Goal: Transaction & Acquisition: Purchase product/service

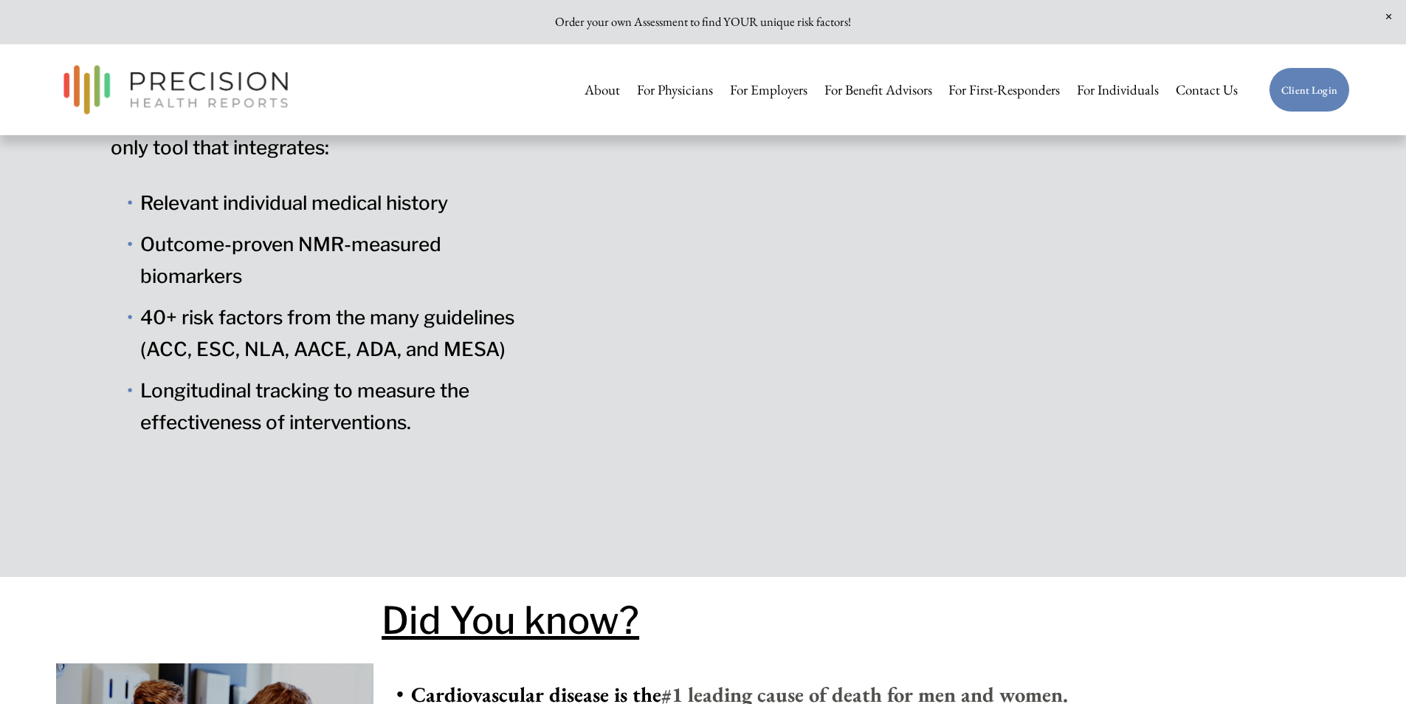
scroll to position [443, 0]
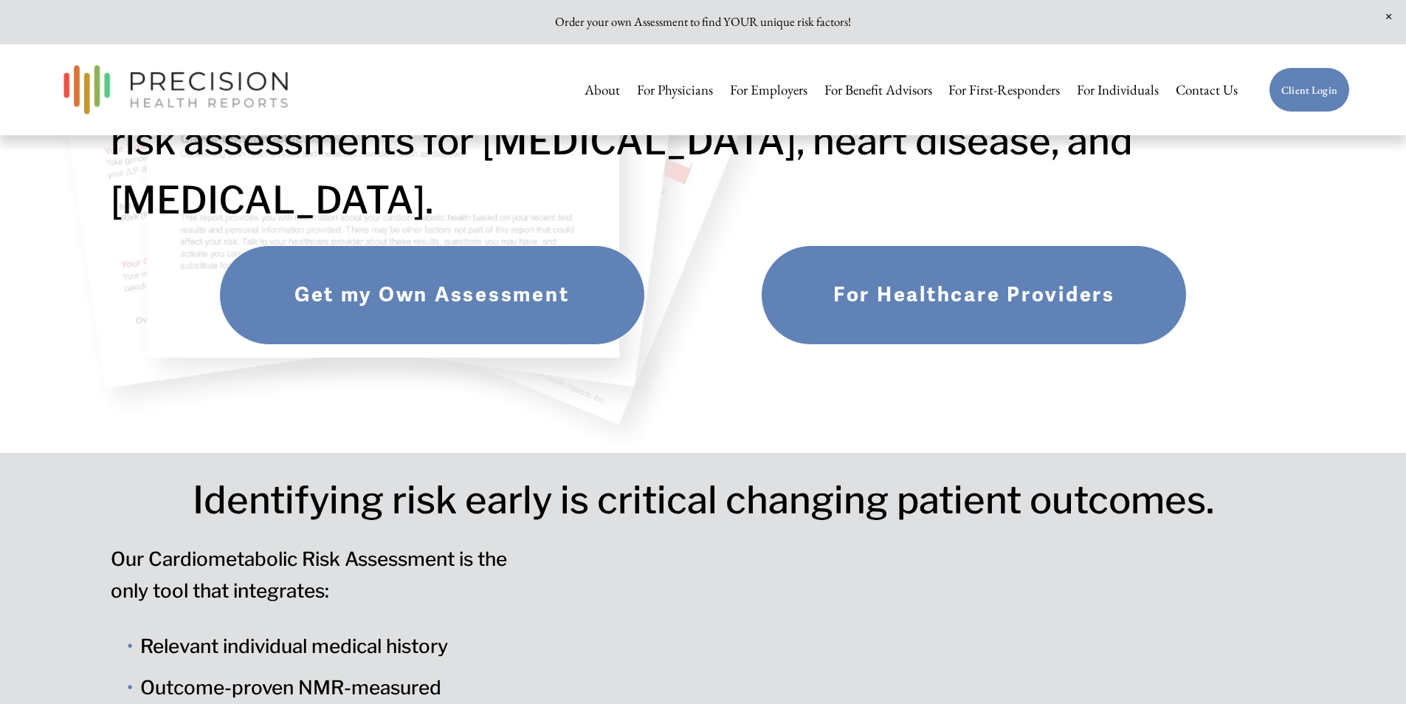
click at [506, 312] on link "Get my Own Assessment" at bounding box center [432, 295] width 426 height 100
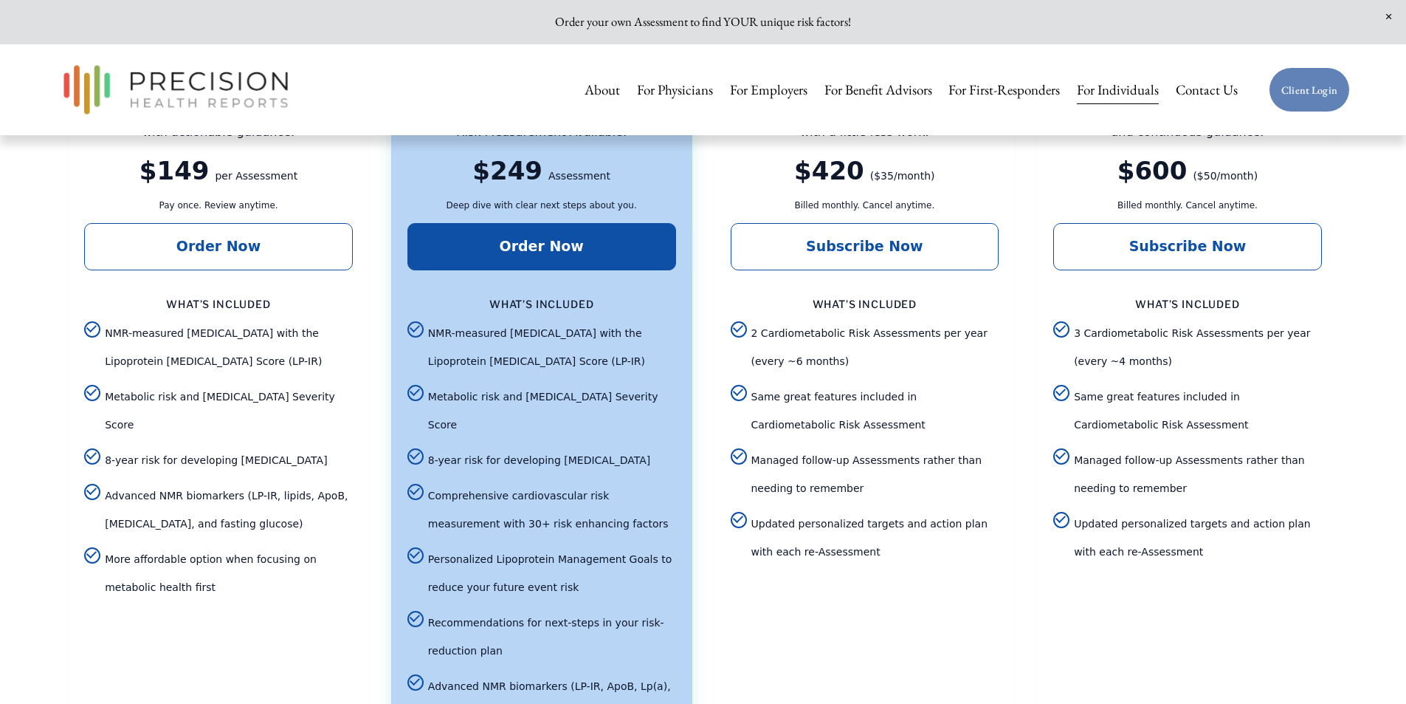
scroll to position [3248, 0]
drag, startPoint x: 443, startPoint y: 452, endPoint x: 592, endPoint y: 457, distance: 149.2
click at [592, 457] on span "8-year risk for developing [MEDICAL_DATA]" at bounding box center [552, 459] width 248 height 28
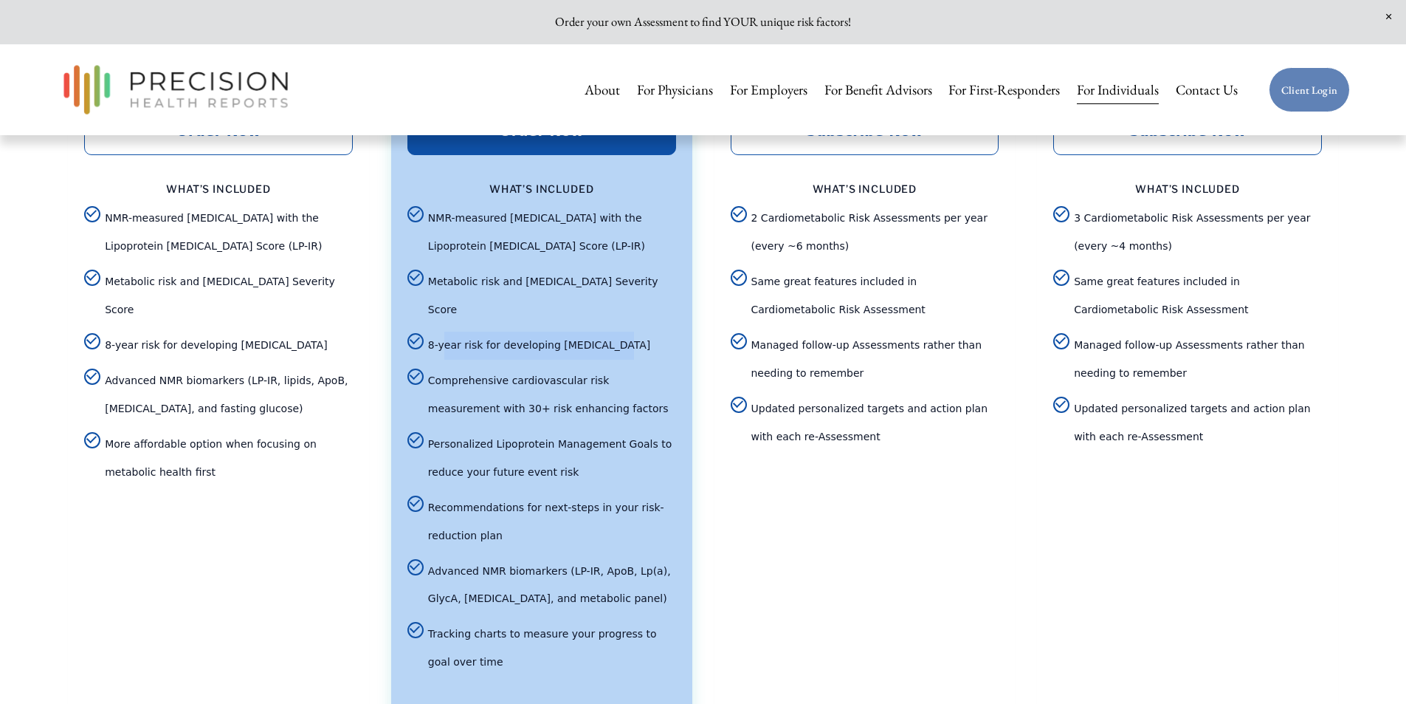
scroll to position [3396, 0]
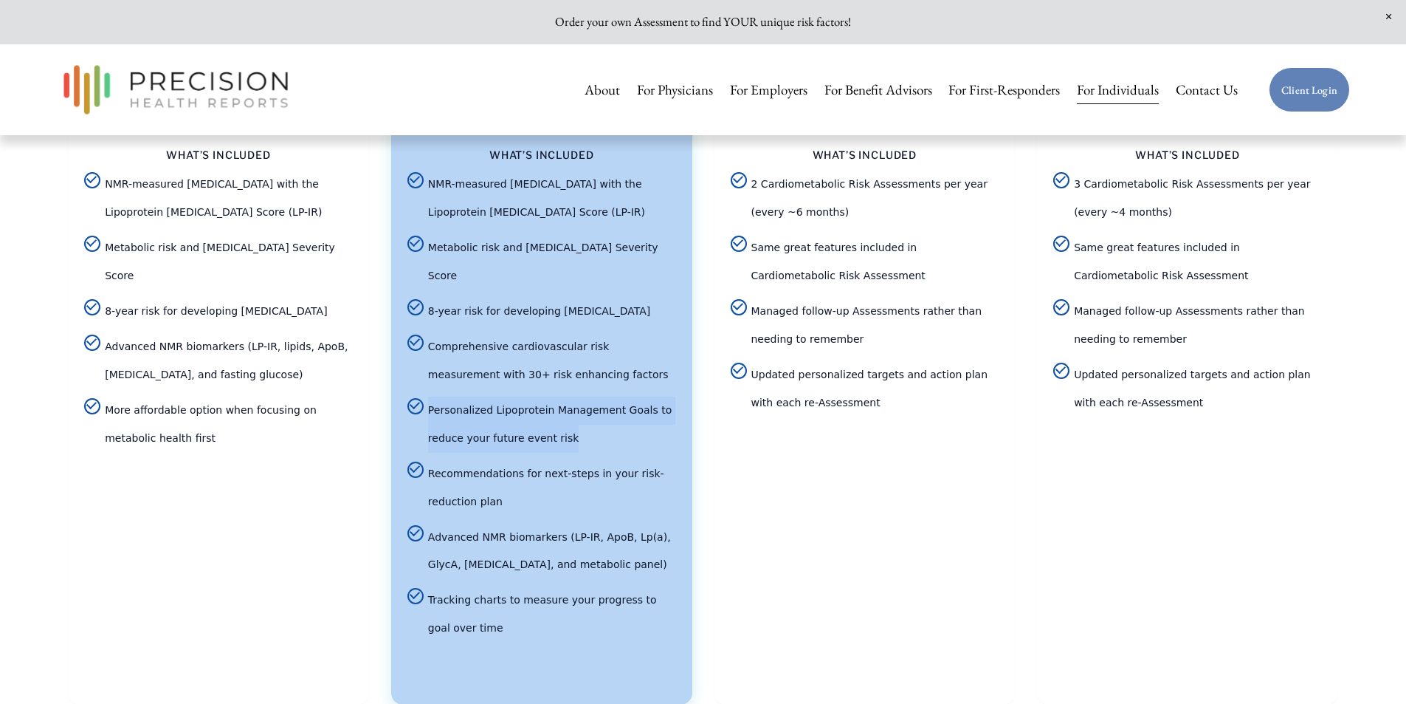
drag, startPoint x: 433, startPoint y: 402, endPoint x: 561, endPoint y: 435, distance: 132.5
click at [561, 435] on span "Personalized Lipoprotein Management Goals to reduce your future event risk" at bounding box center [552, 424] width 248 height 56
click at [574, 523] on span "Advanced NMR biomarkers (LP-IR, ApoB, Lp(a), GlycA, hemoglobin A1c, and metabol…" at bounding box center [552, 551] width 248 height 56
drag, startPoint x: 405, startPoint y: 455, endPoint x: 523, endPoint y: 492, distance: 124.5
click at [523, 492] on article "Most Popular Comprehensive Personalized Cardiometabolic Risk Assessment The Mos…" at bounding box center [541, 249] width 301 height 910
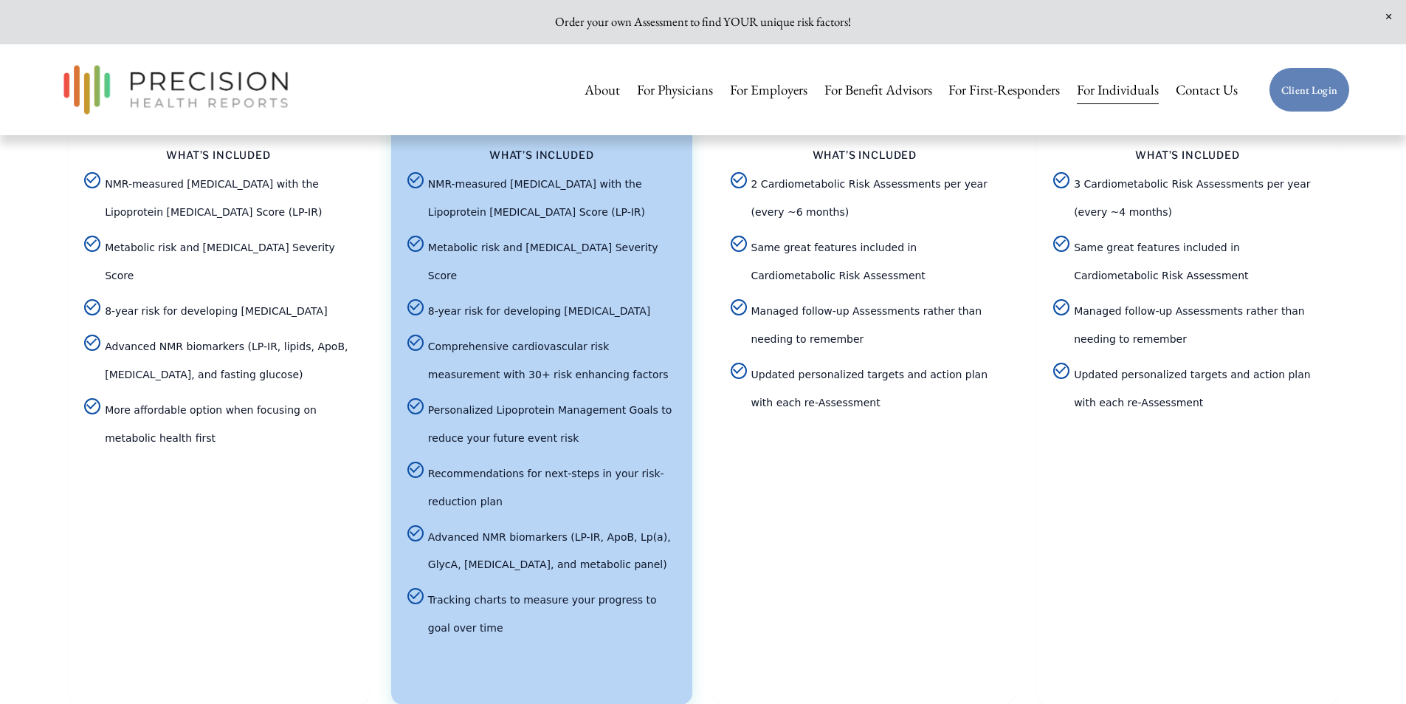
click at [961, 550] on div "Pricing options" at bounding box center [865, 550] width 269 height 267
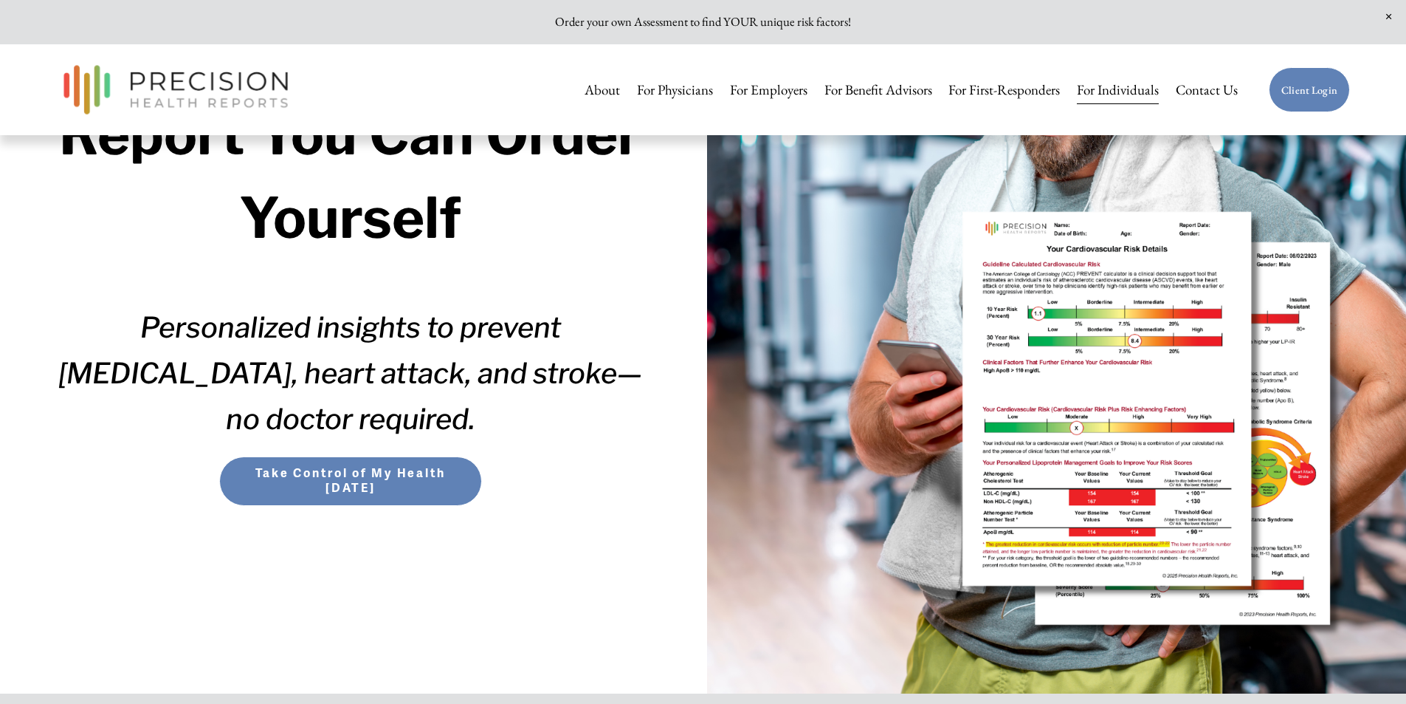
scroll to position [0, 0]
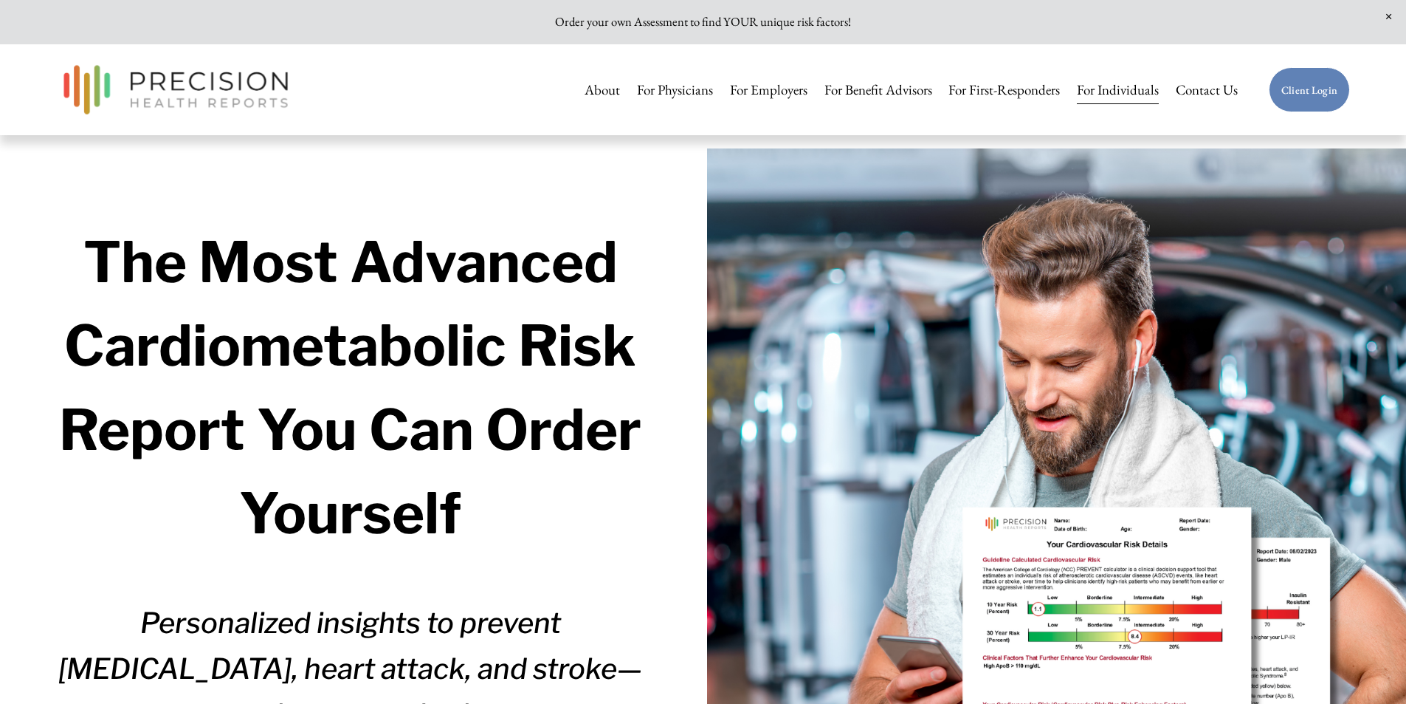
click at [826, 19] on link at bounding box center [703, 22] width 1406 height 44
click at [155, 53] on div "Skip to Content About For Physicians For Employers" at bounding box center [703, 89] width 1406 height 91
click at [174, 88] on img at bounding box center [175, 89] width 239 height 63
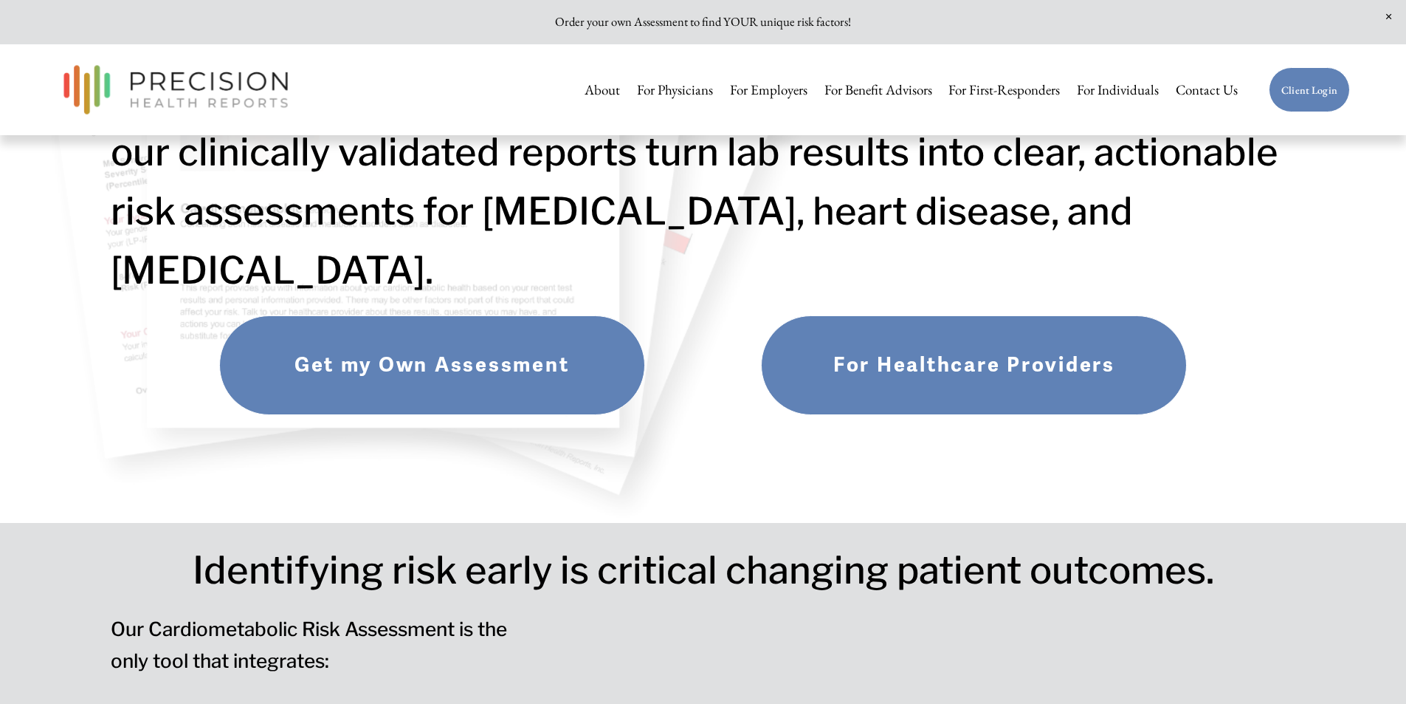
scroll to position [369, 0]
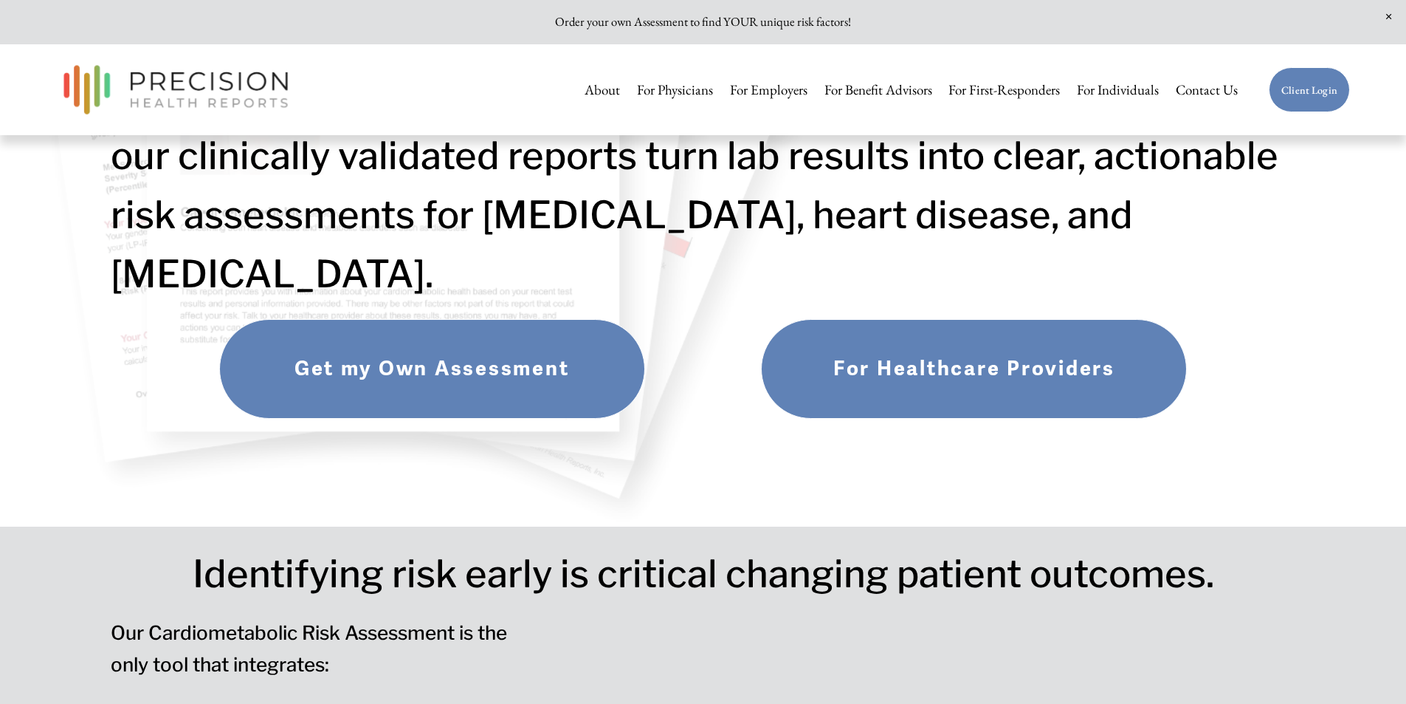
click at [512, 388] on link "Get my Own Assessment" at bounding box center [432, 369] width 426 height 100
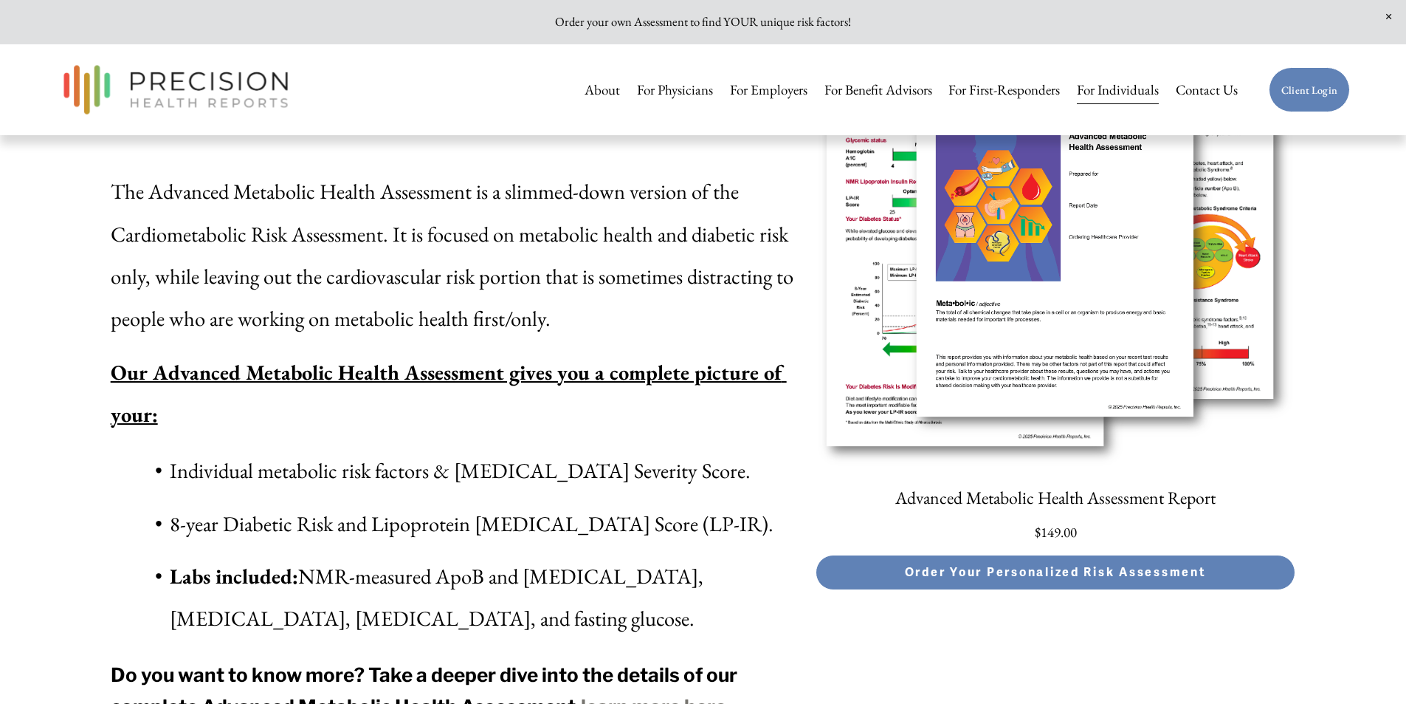
scroll to position [5537, 0]
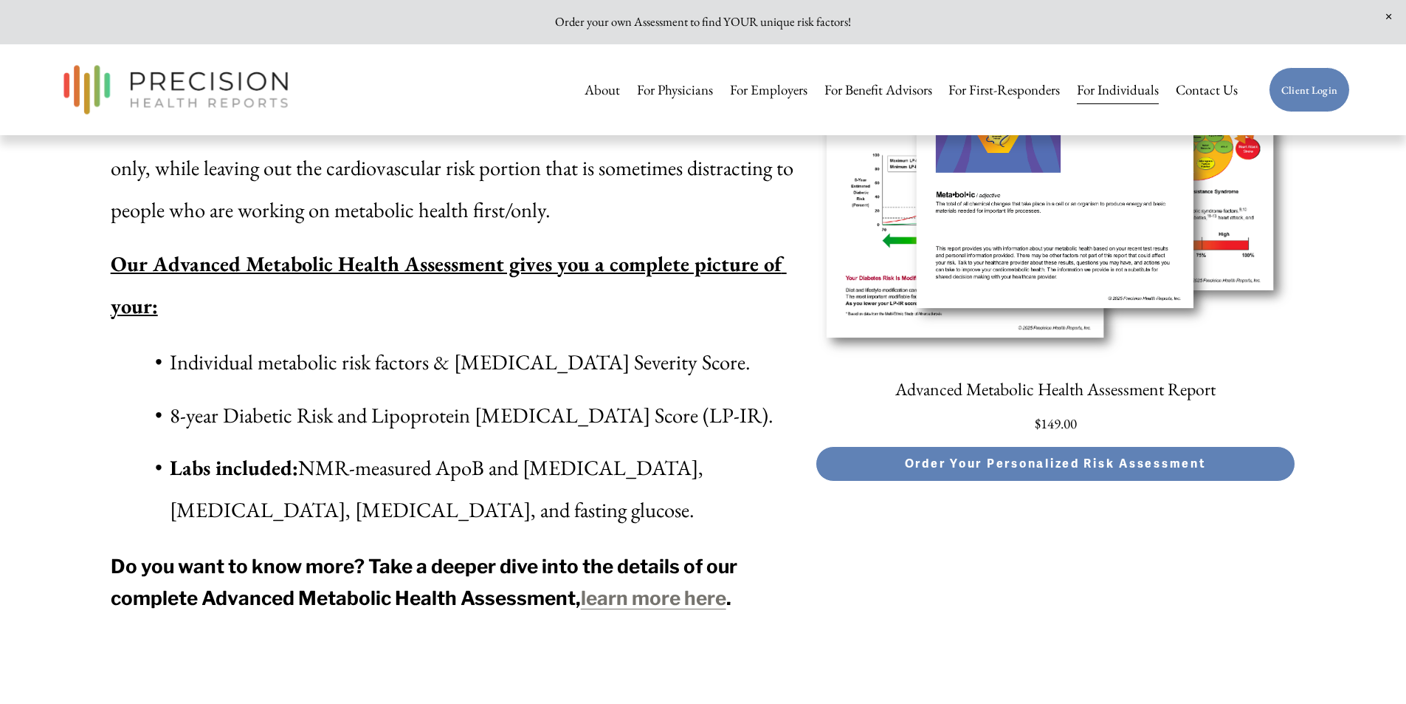
click at [1081, 335] on img at bounding box center [1056, 139] width 480 height 438
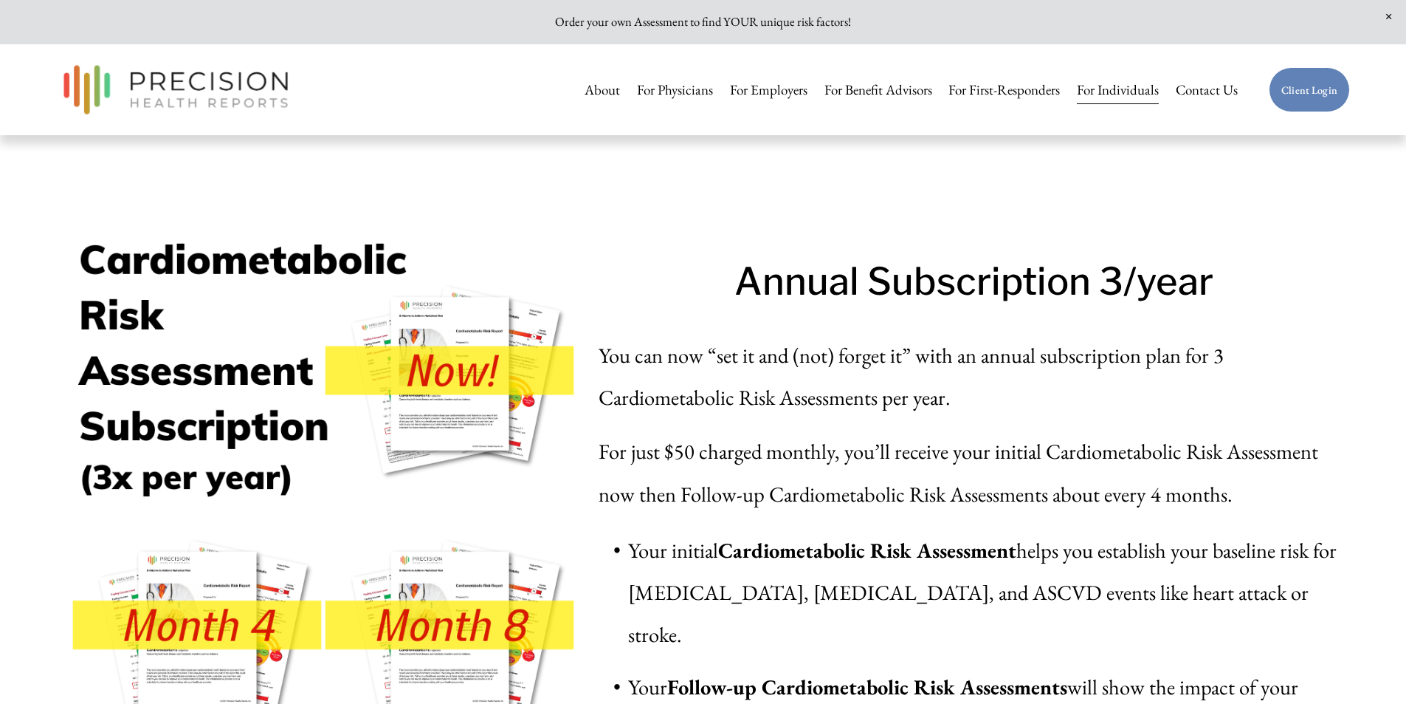
scroll to position [6123, 0]
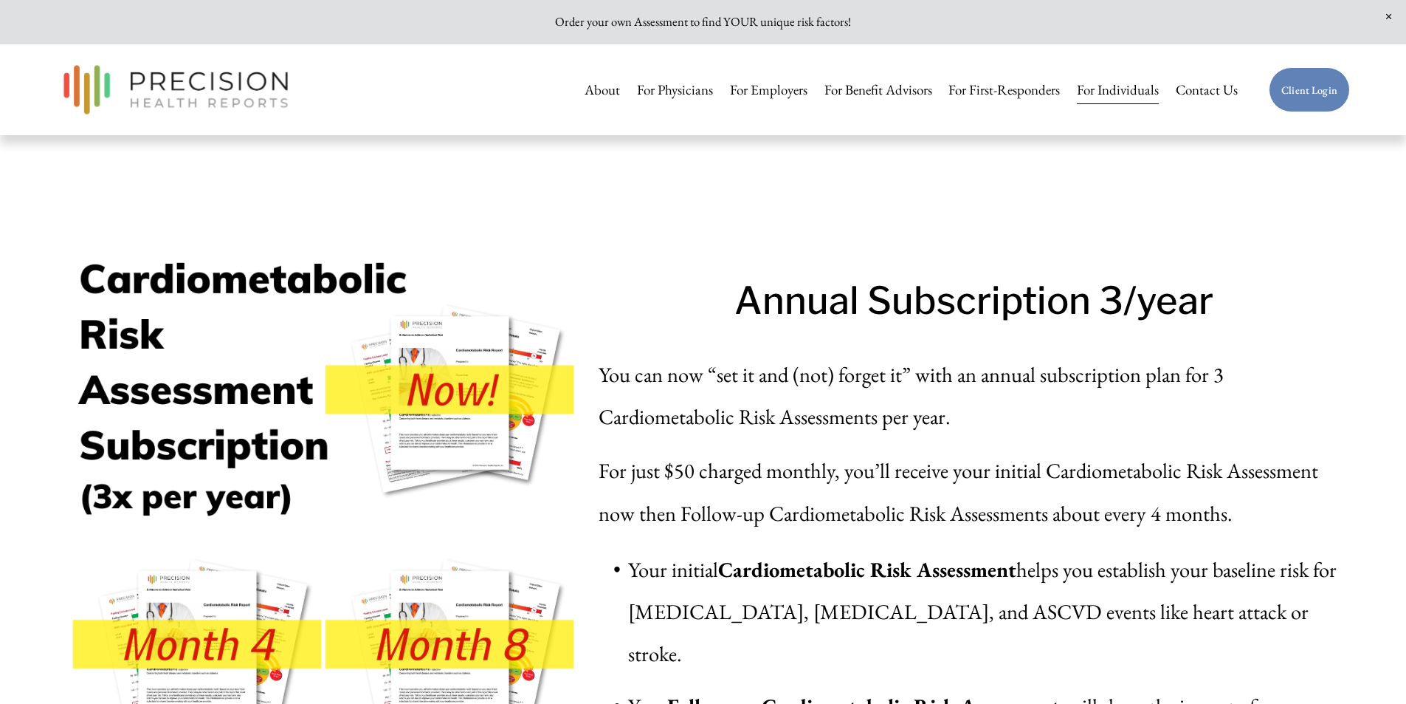
click at [478, 431] on img at bounding box center [323, 502] width 534 height 534
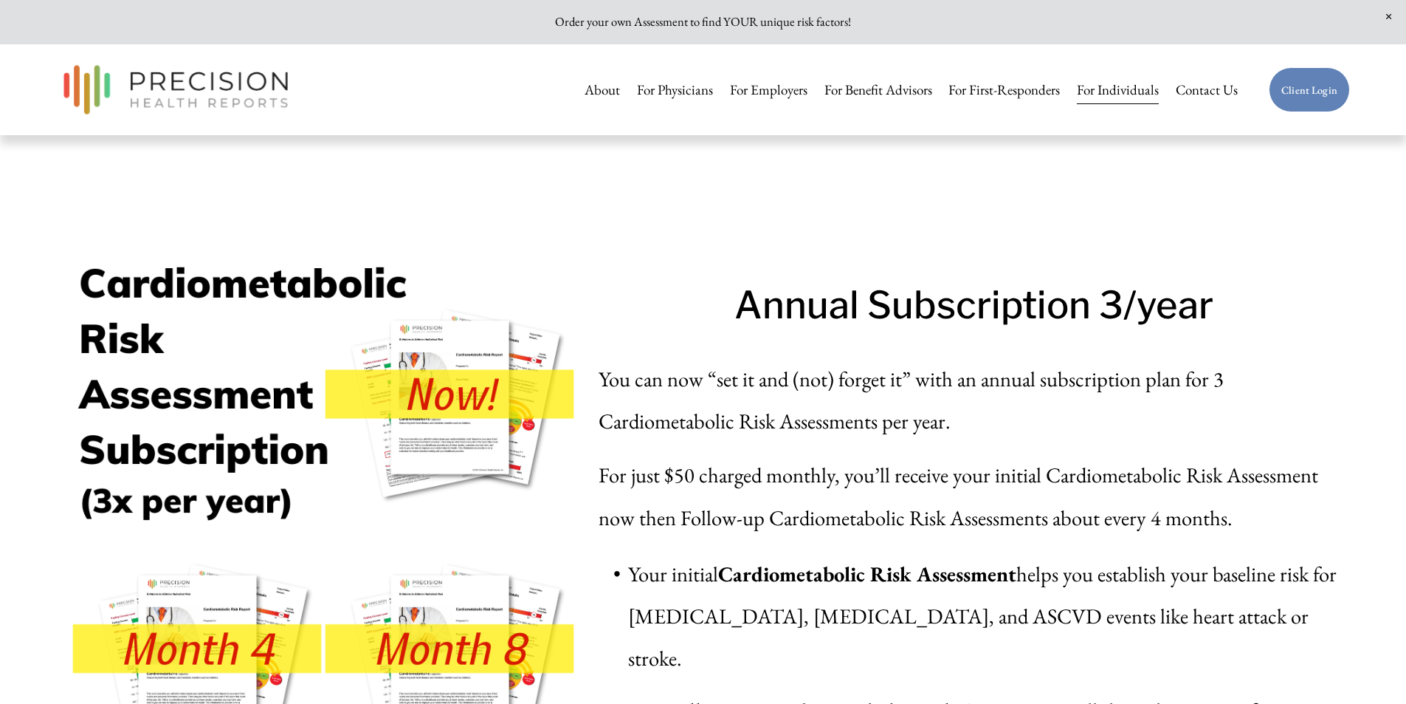
click at [821, 27] on link at bounding box center [703, 22] width 1406 height 44
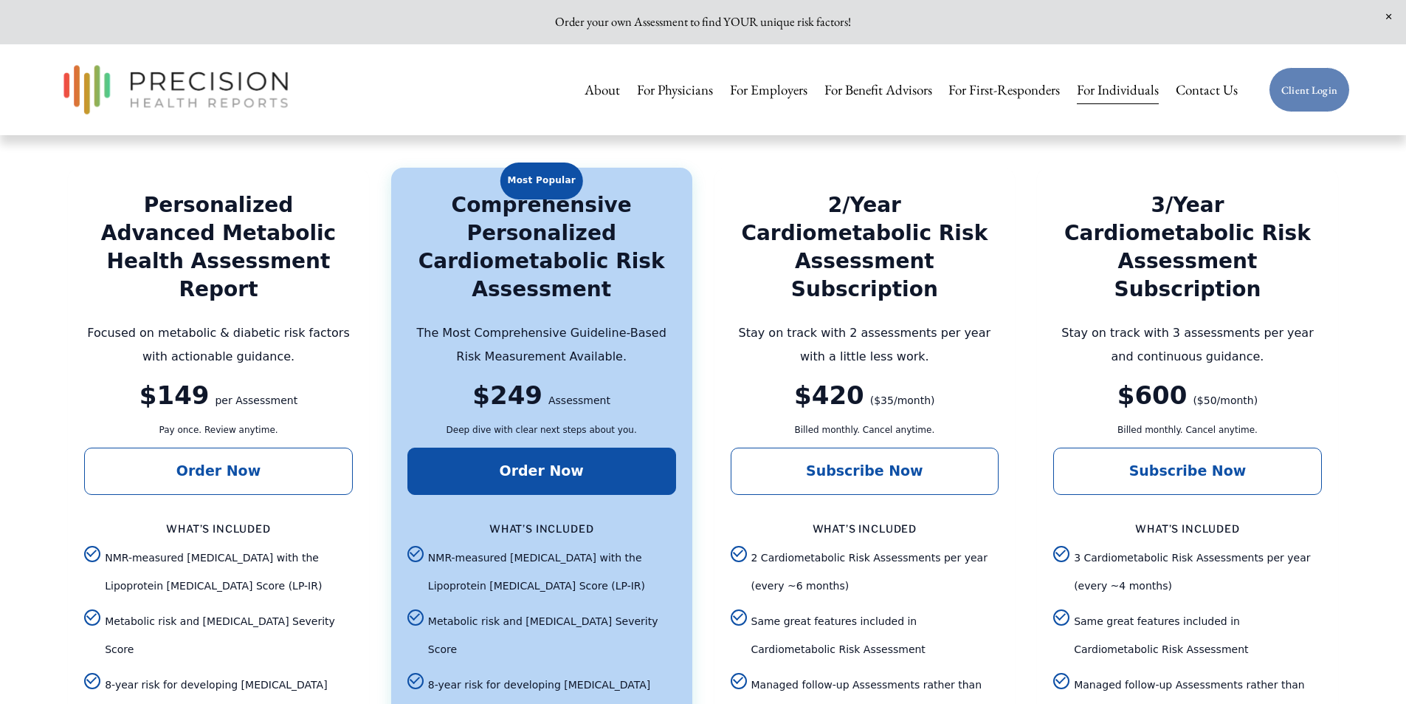
scroll to position [3027, 0]
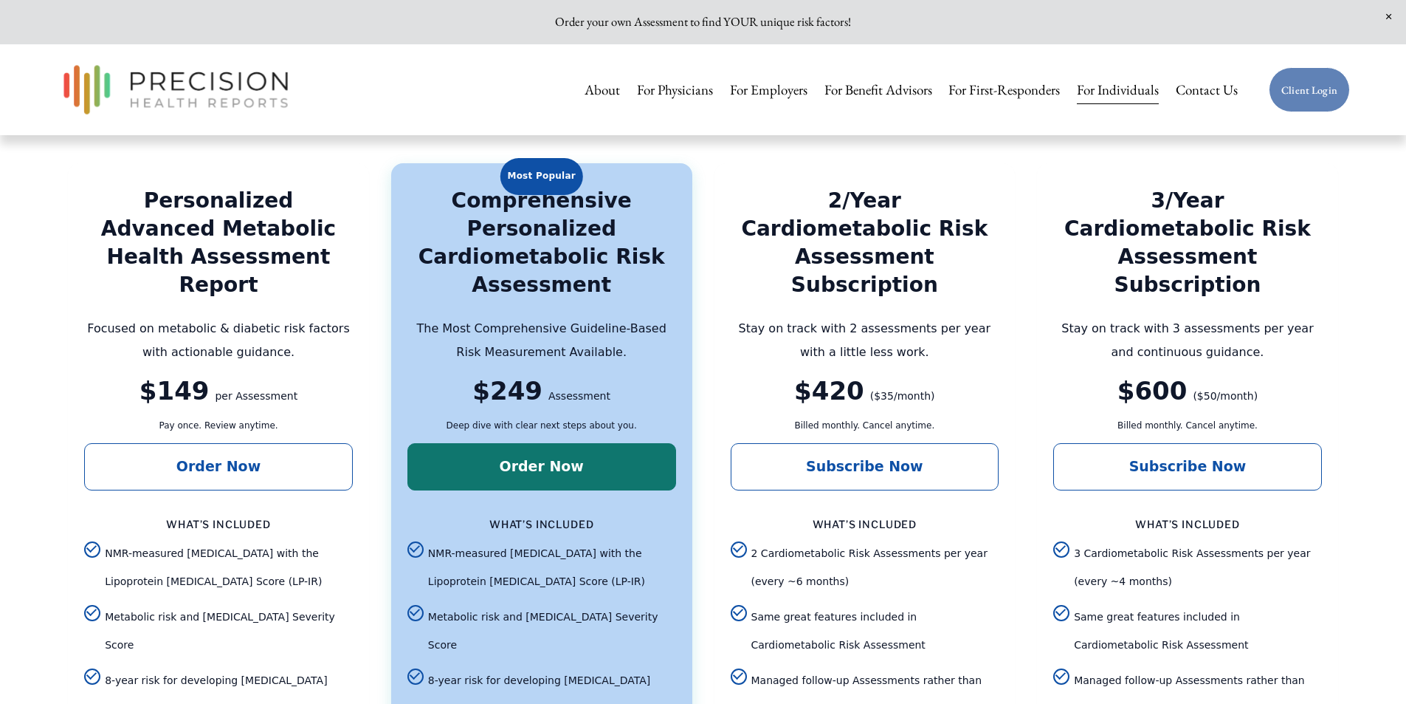
click at [577, 490] on link "Order Now" at bounding box center [541, 466] width 269 height 47
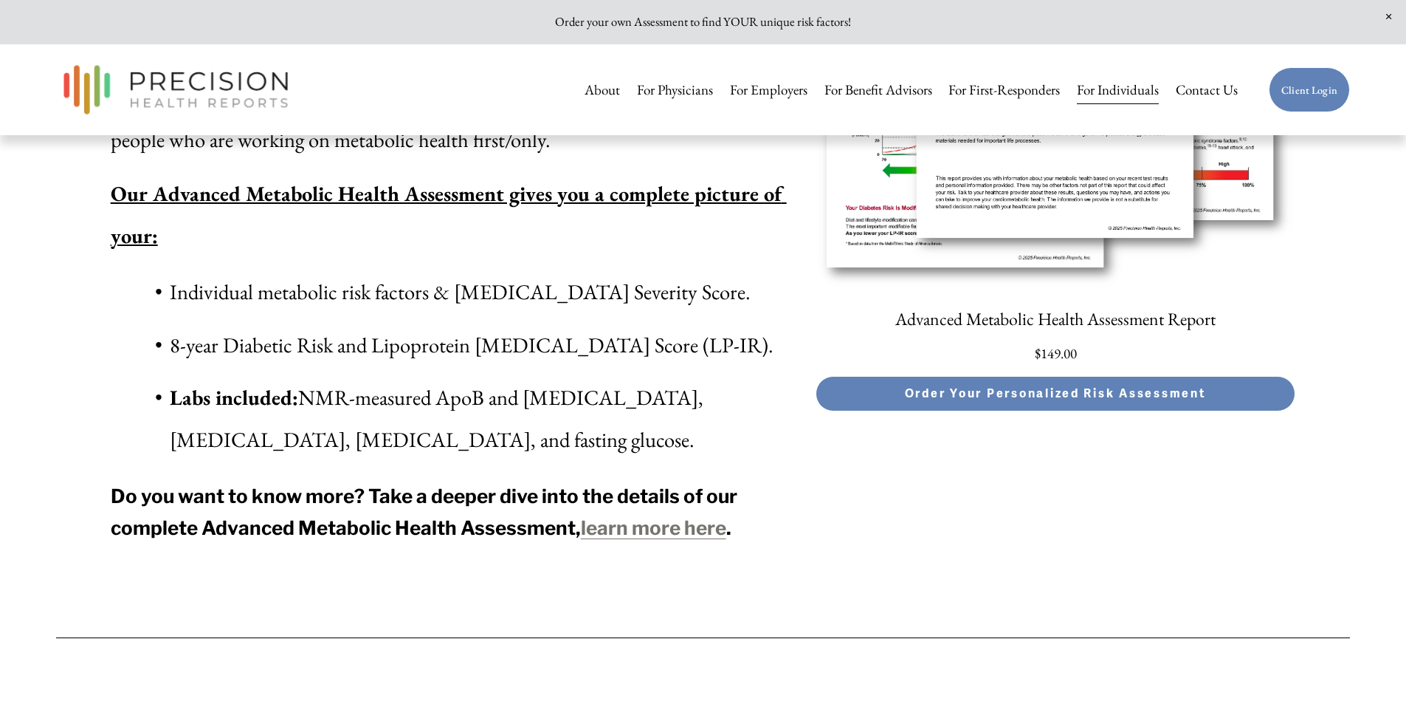
scroll to position [5606, 0]
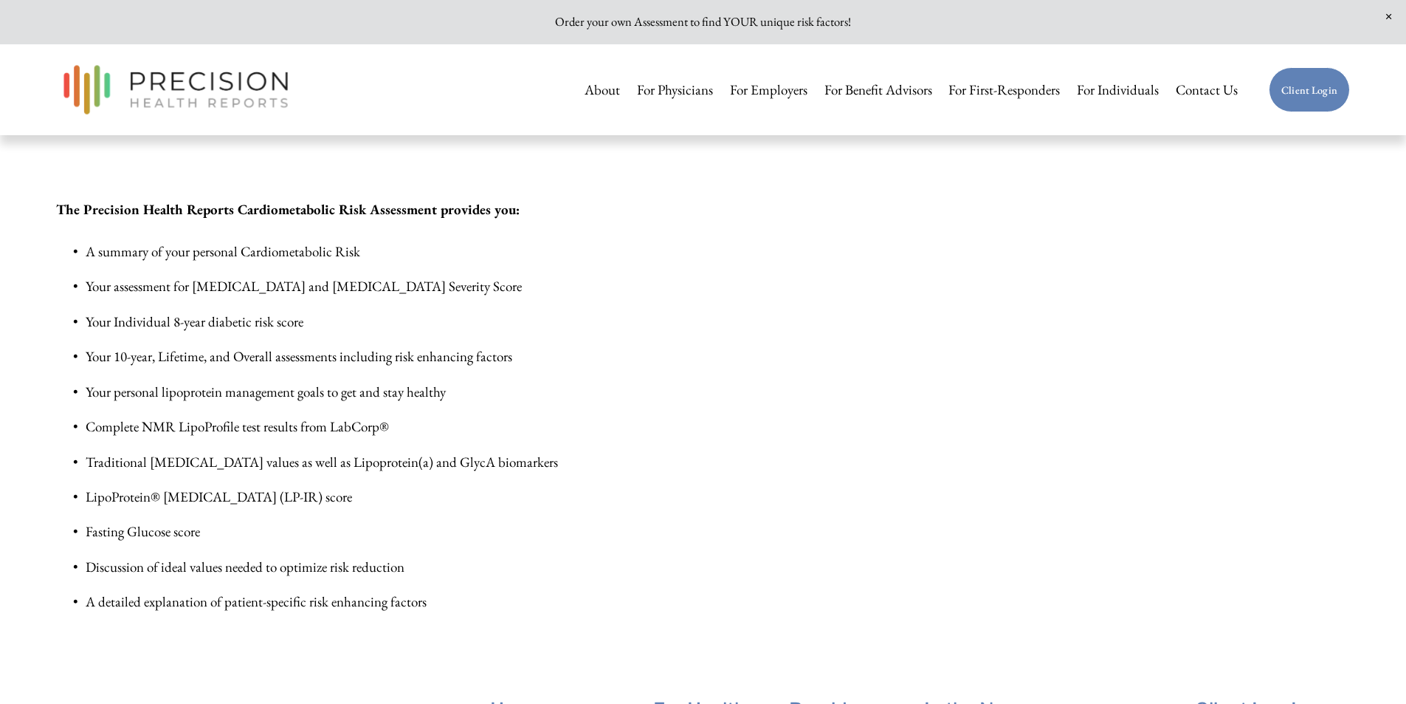
scroll to position [1033, 0]
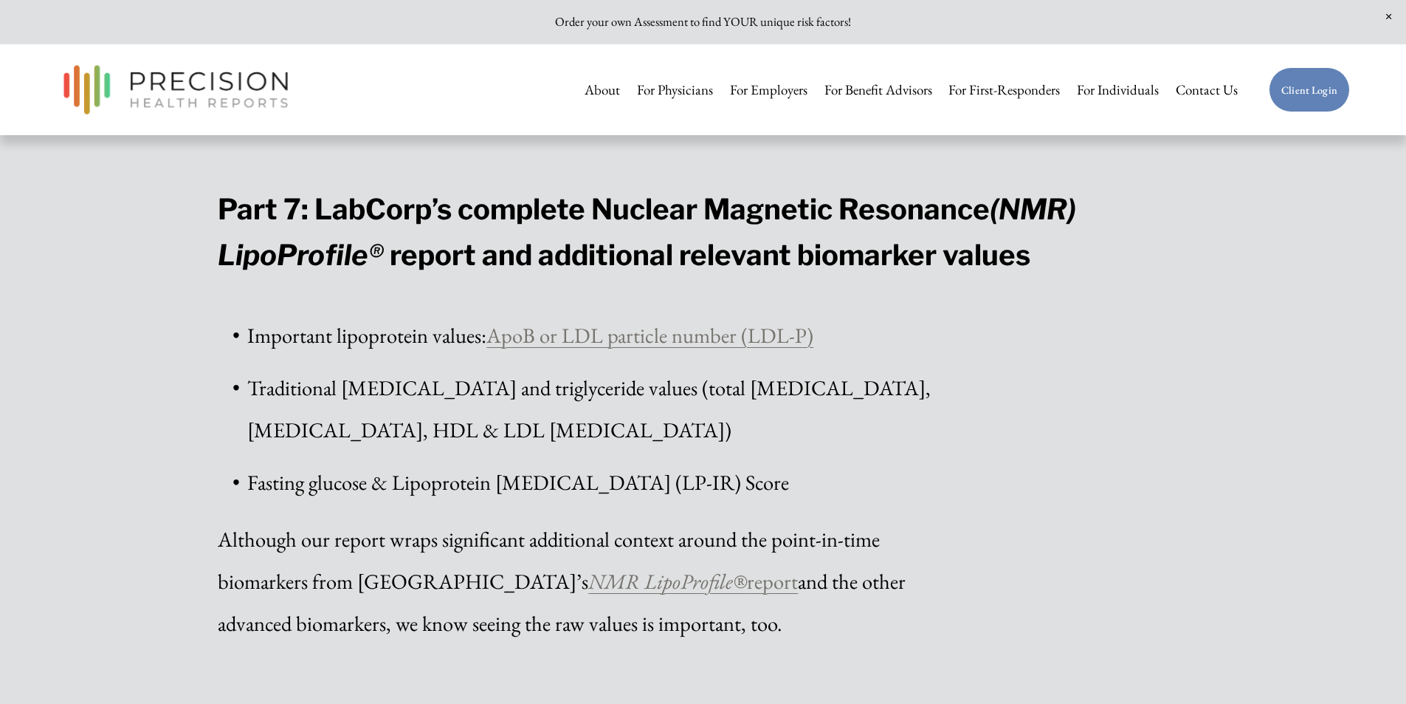
scroll to position [3691, 0]
